Goal: Browse casually: Explore the website without a specific task or goal

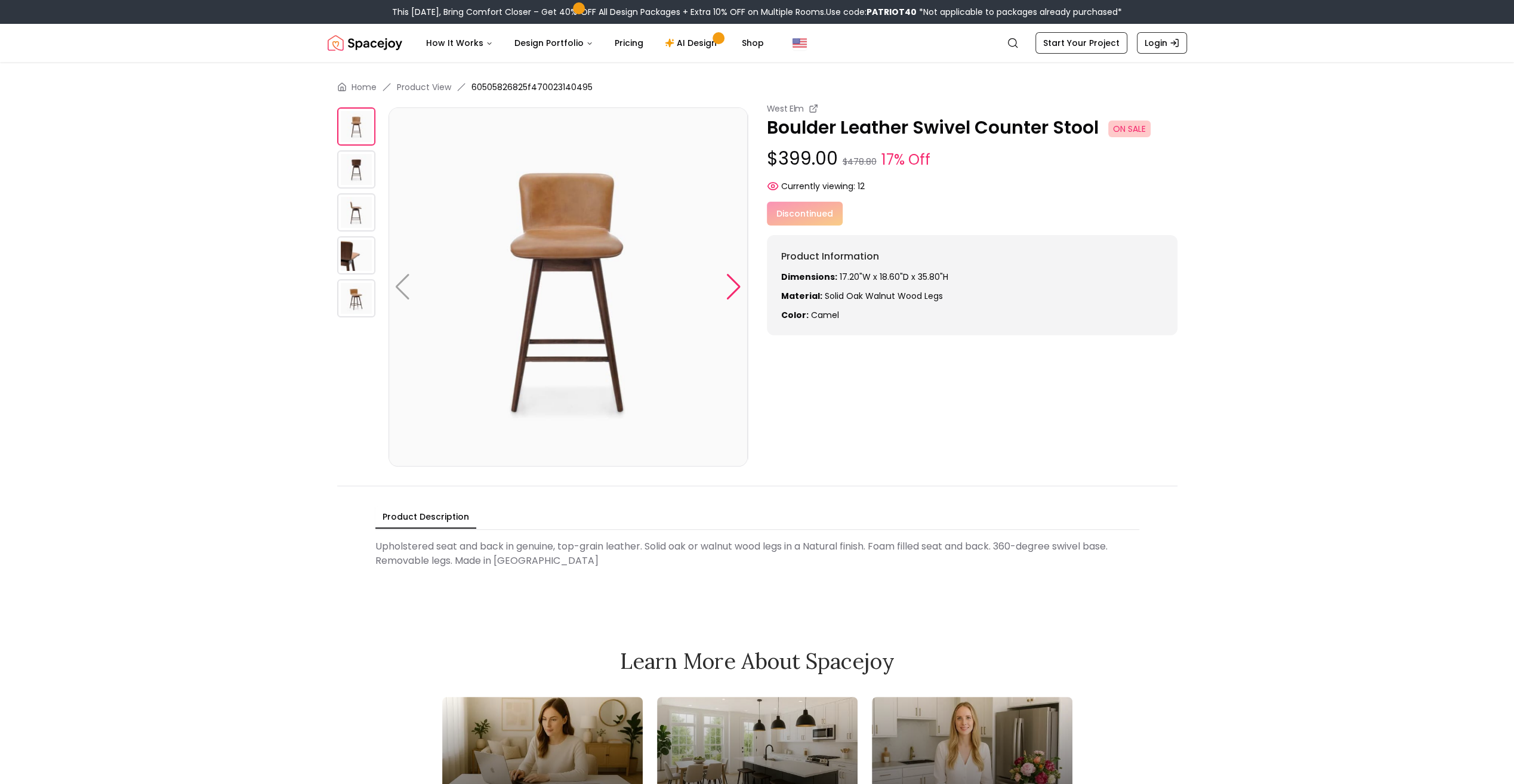
click at [734, 286] on div at bounding box center [733, 287] width 16 height 26
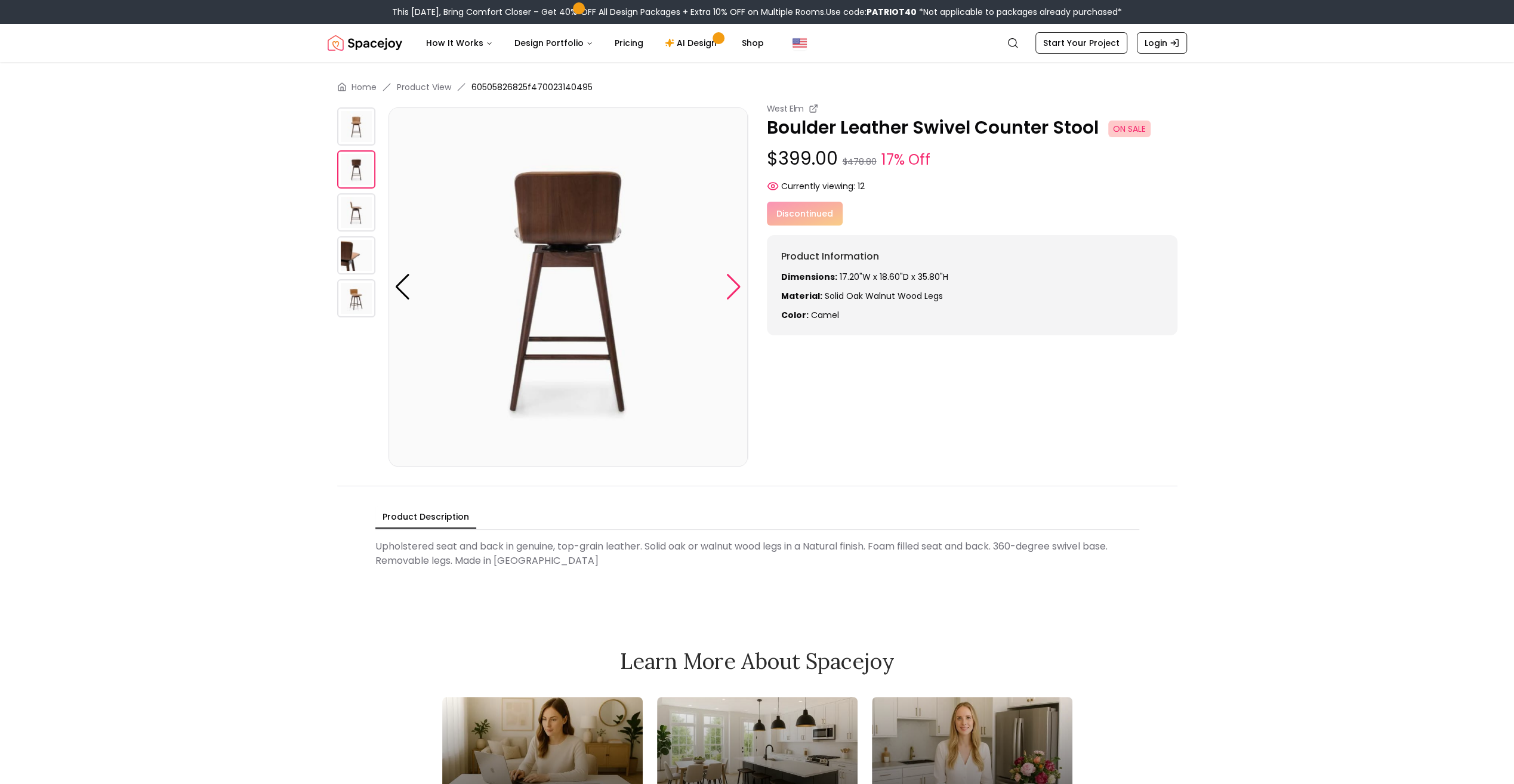
click at [734, 286] on div at bounding box center [733, 287] width 16 height 26
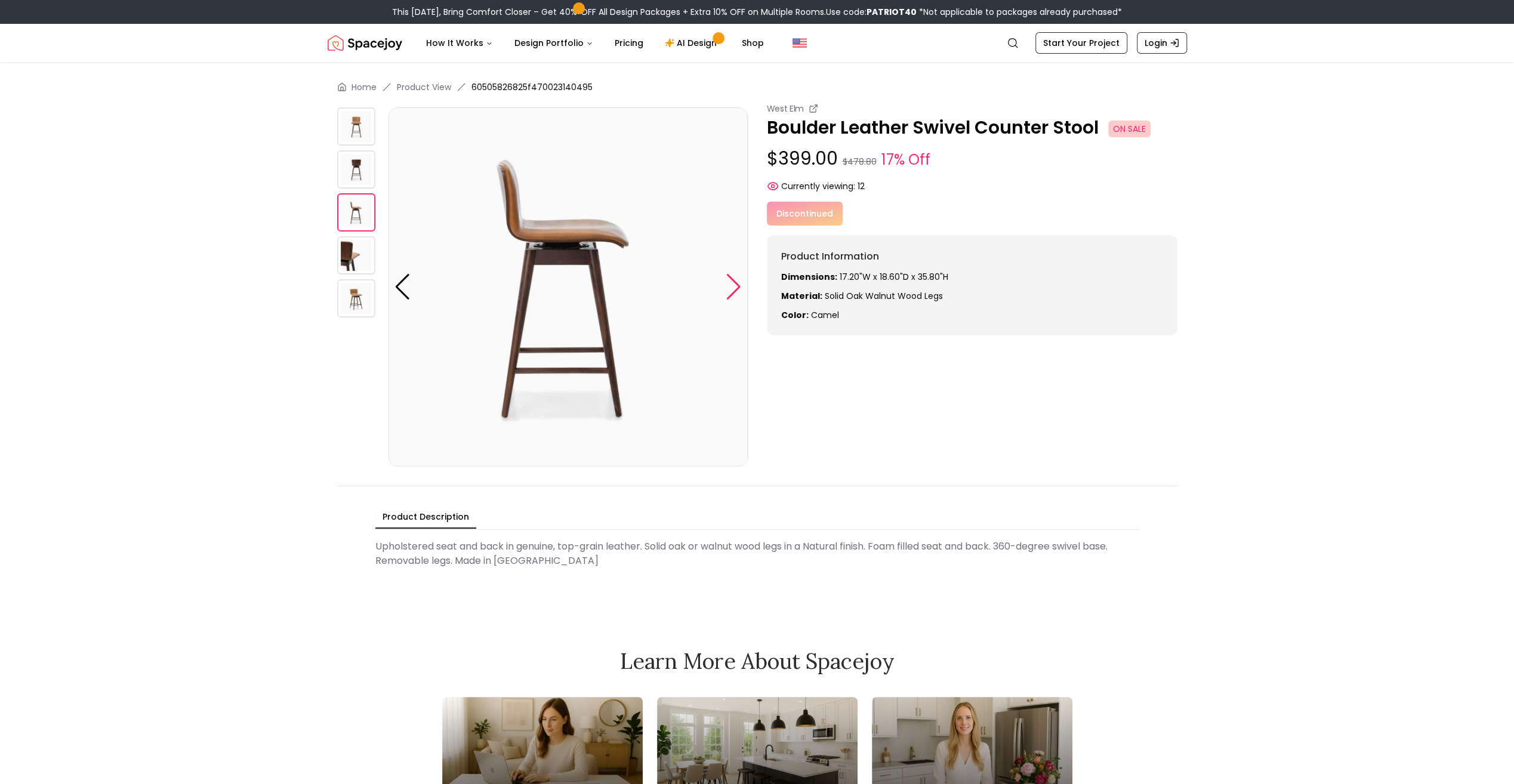
click at [734, 286] on div at bounding box center [733, 287] width 16 height 26
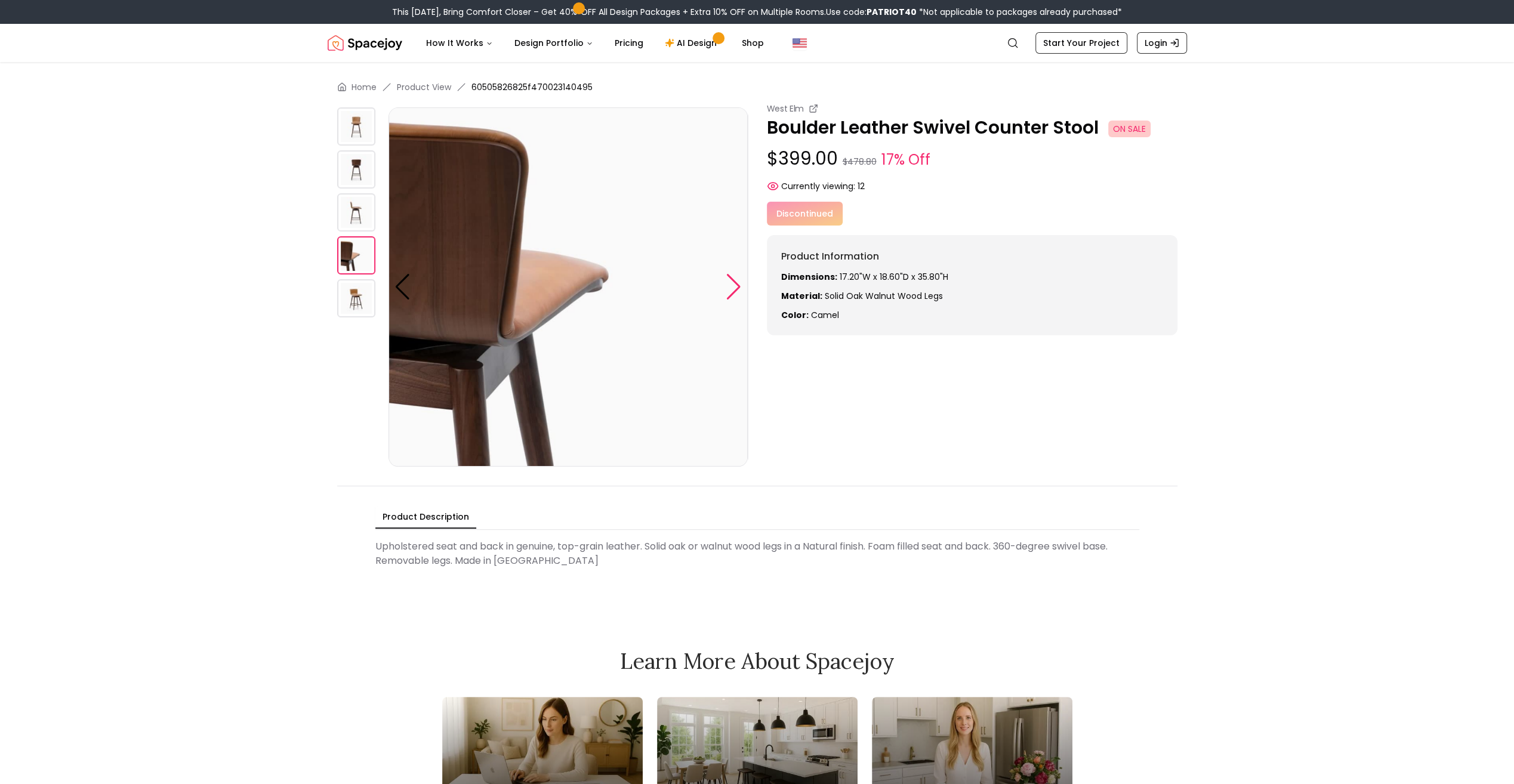
click at [736, 287] on div at bounding box center [733, 287] width 16 height 26
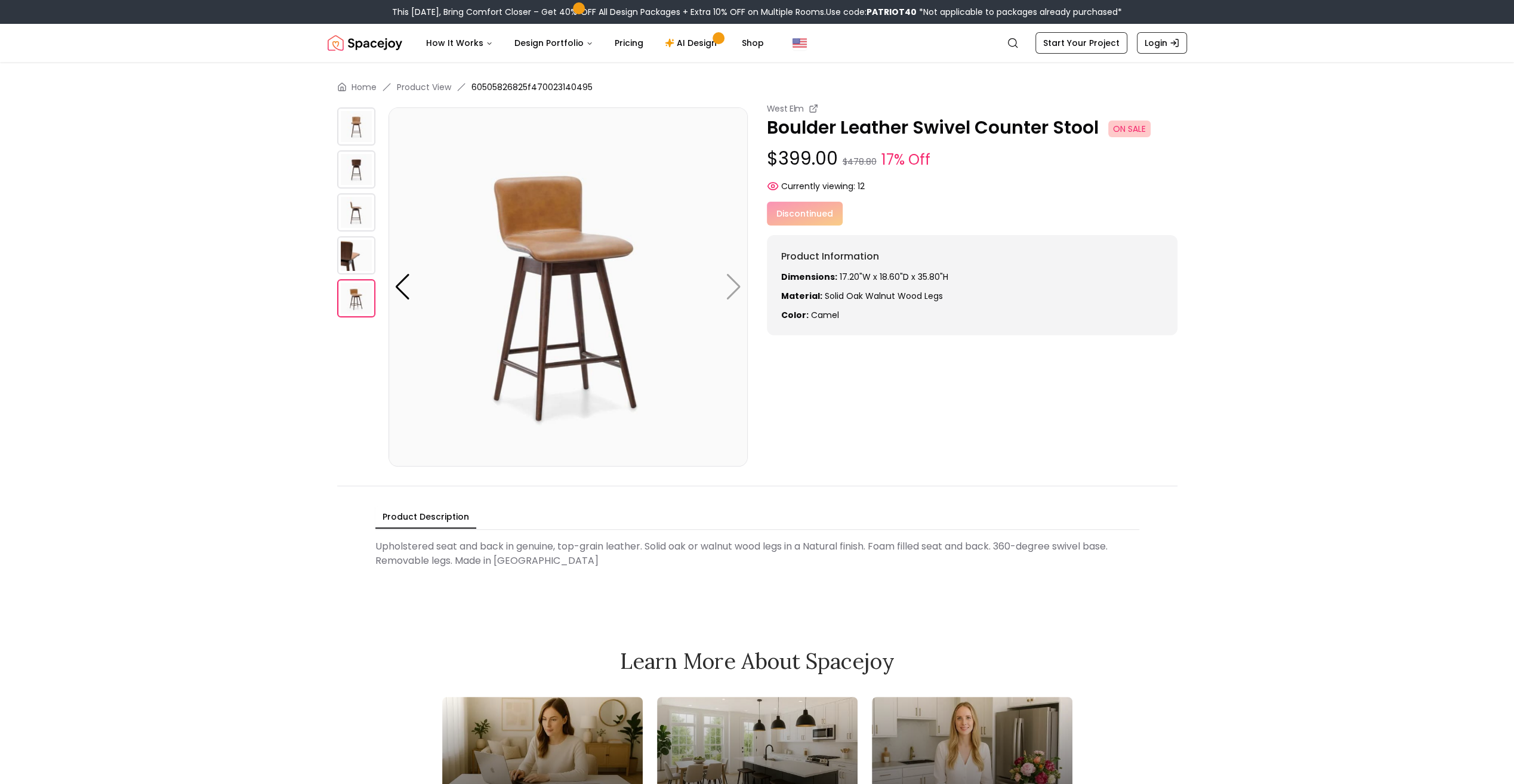
click at [736, 287] on img at bounding box center [568, 287] width 359 height 359
click at [943, 213] on div "Discontinued" at bounding box center [972, 213] width 410 height 24
click at [1131, 128] on span "ON SALE" at bounding box center [1129, 128] width 42 height 17
click at [913, 160] on small "17% Off" at bounding box center [905, 160] width 49 height 22
click at [806, 215] on div "Discontinued" at bounding box center [972, 213] width 410 height 24
